Goal: Find specific page/section: Find specific page/section

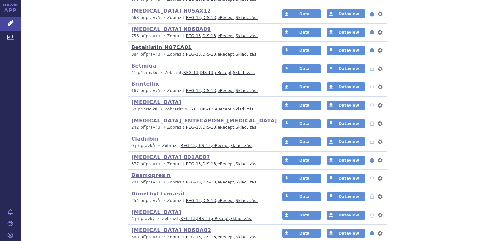
scroll to position [259, 0]
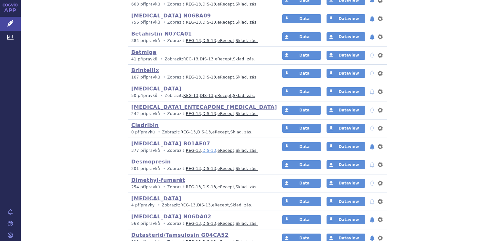
click at [202, 149] on link "DIS-13" at bounding box center [209, 150] width 14 height 5
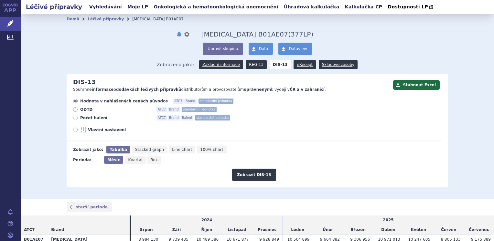
click at [252, 64] on link "REG-13" at bounding box center [256, 64] width 21 height 9
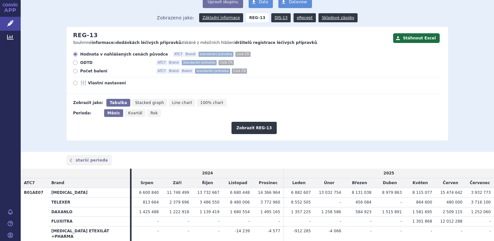
scroll to position [116, 0]
